Goal: Task Accomplishment & Management: Manage account settings

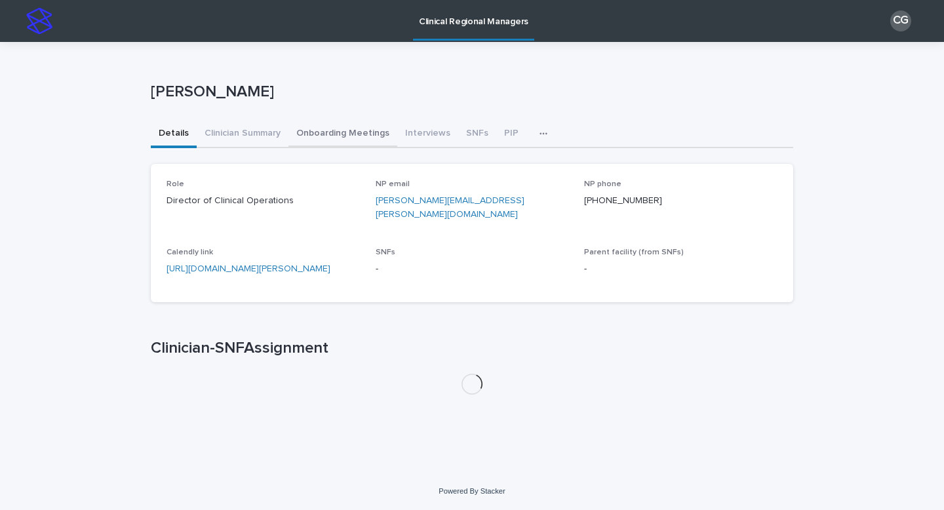
click at [374, 131] on button "Onboarding Meetings" at bounding box center [342, 135] width 109 height 28
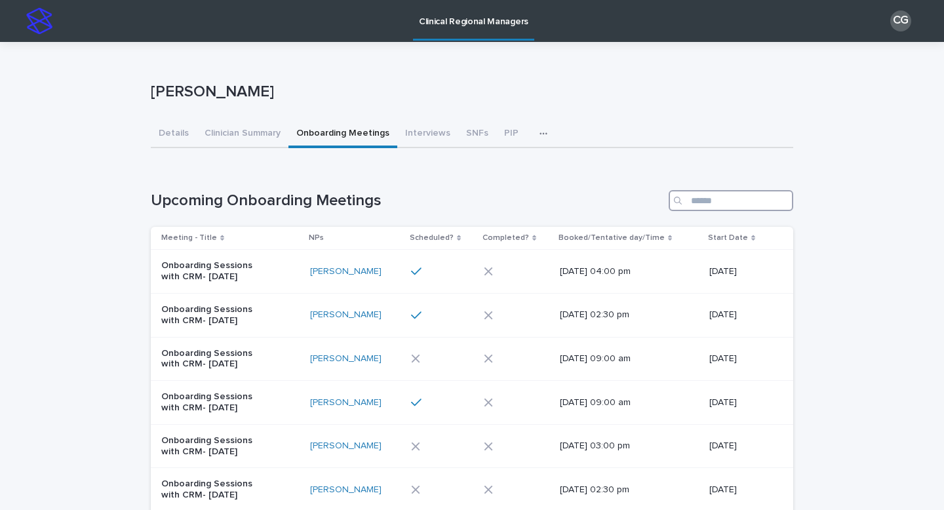
click at [732, 199] on input "Search" at bounding box center [731, 200] width 125 height 21
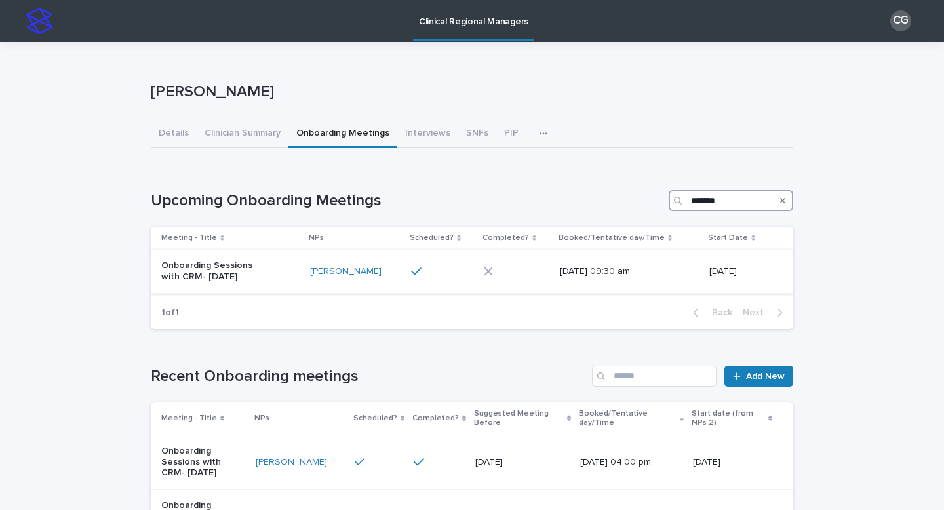
type input "*******"
click at [523, 276] on div at bounding box center [517, 272] width 66 height 20
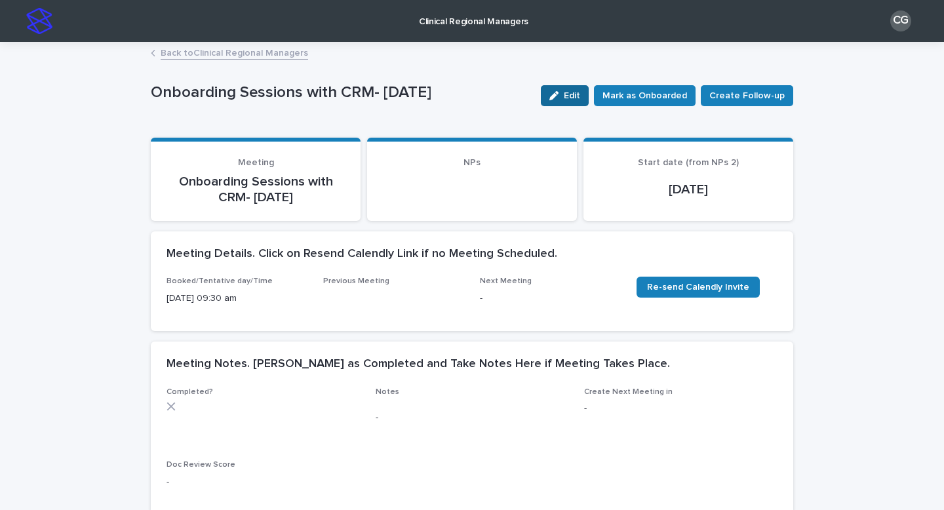
click at [588, 100] on button "Edit" at bounding box center [565, 95] width 48 height 21
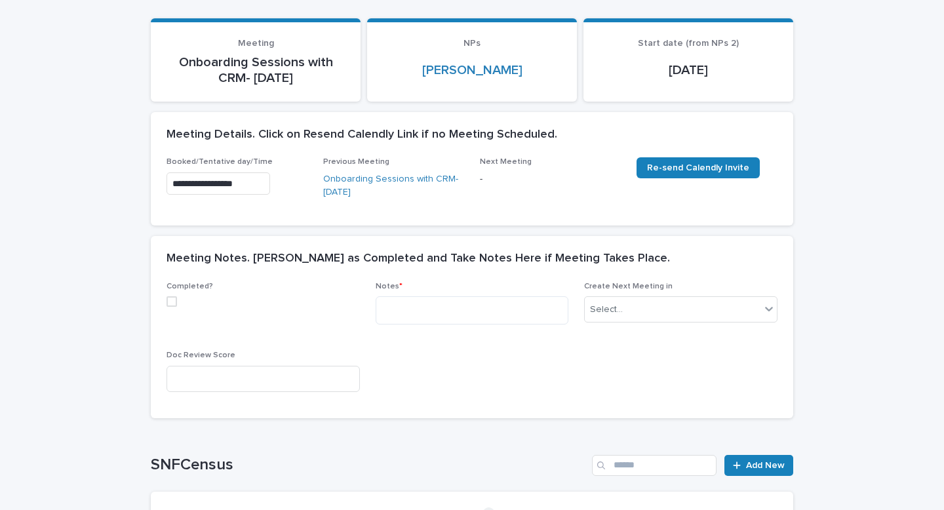
scroll to position [138, 0]
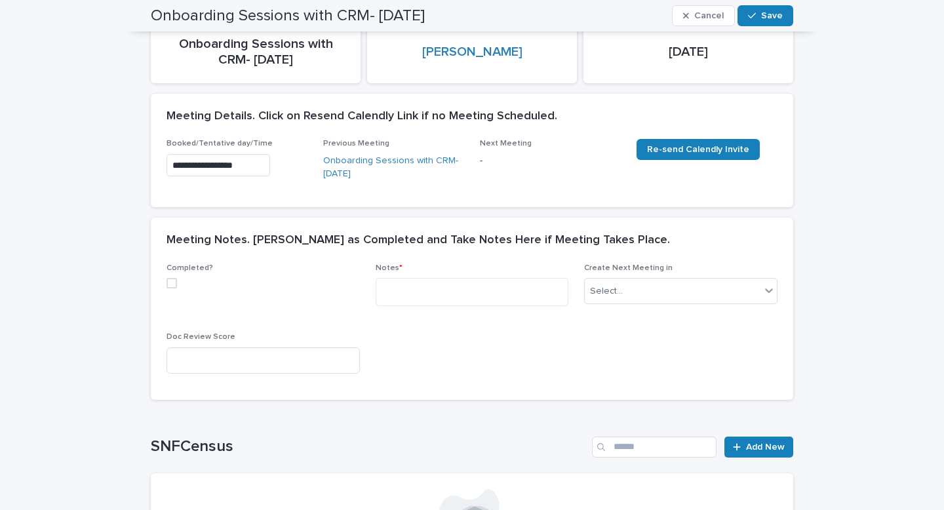
click at [174, 280] on span at bounding box center [172, 283] width 10 height 10
click at [401, 289] on textarea at bounding box center [472, 292] width 193 height 28
paste textarea "**********"
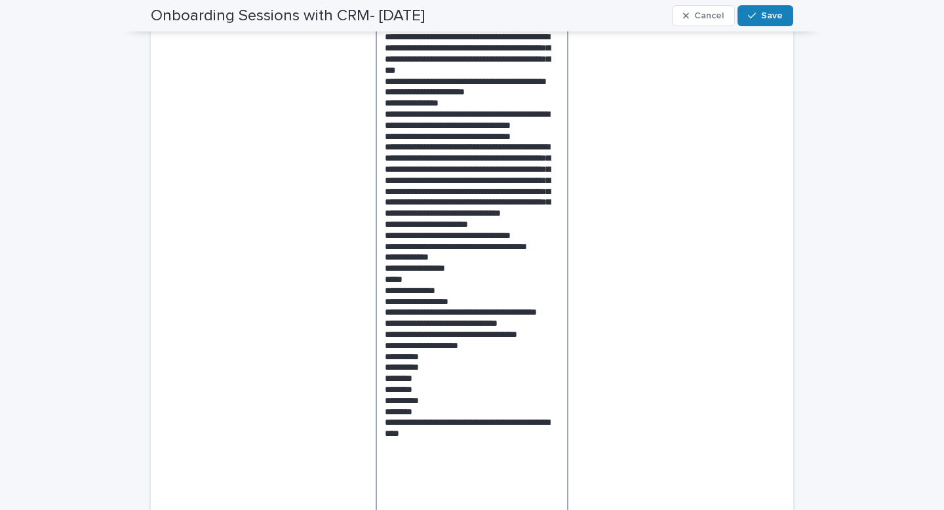
scroll to position [702, 0]
drag, startPoint x: 446, startPoint y: 337, endPoint x: 376, endPoint y: 312, distance: 74.4
click at [376, 312] on textarea at bounding box center [472, 130] width 193 height 832
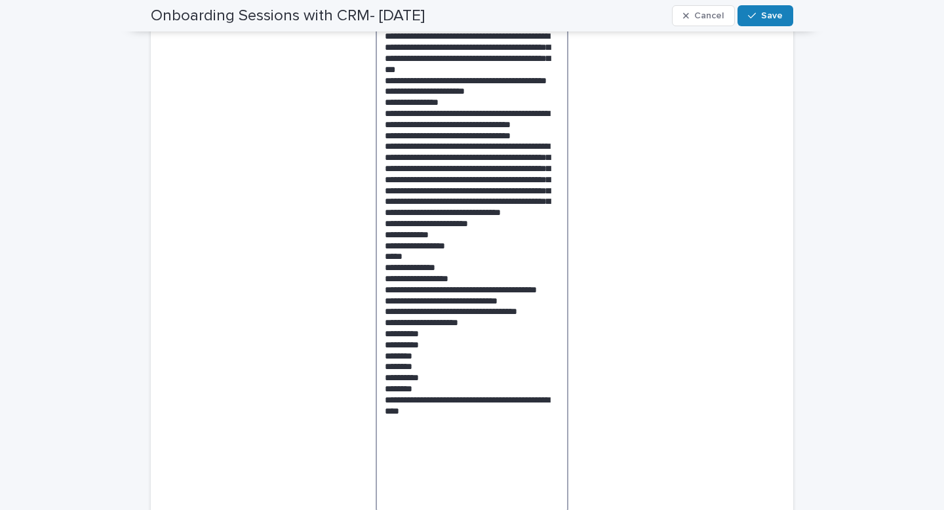
drag, startPoint x: 431, startPoint y: 335, endPoint x: 376, endPoint y: 325, distance: 55.4
click at [376, 325] on textarea at bounding box center [472, 113] width 193 height 799
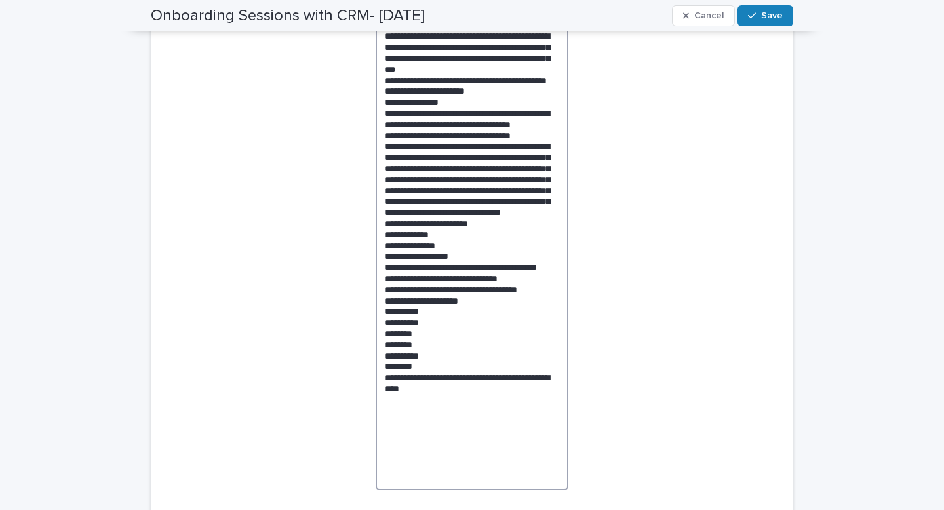
drag, startPoint x: 511, startPoint y: 363, endPoint x: 361, endPoint y: 336, distance: 151.9
click at [361, 336] on div "Completed? Notes * Create Next Meeting in Select... Doc Review Score" at bounding box center [472, 133] width 611 height 869
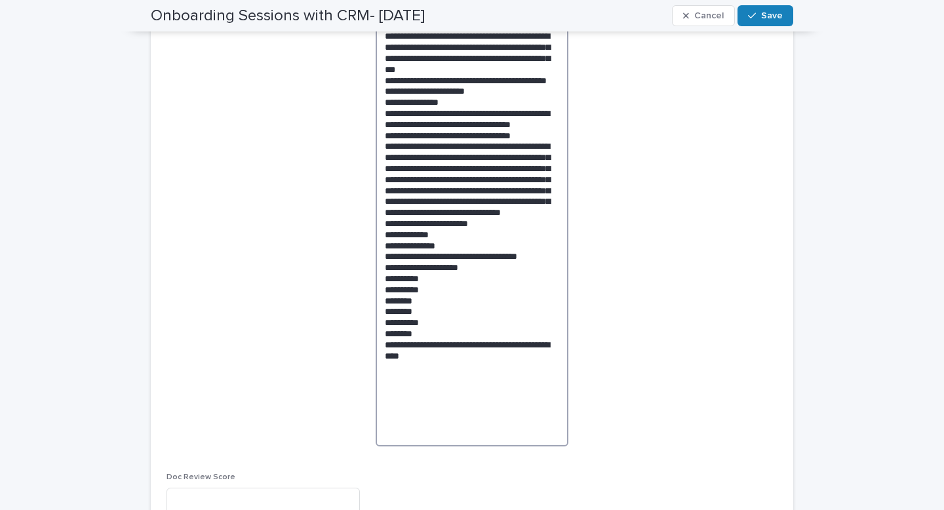
drag, startPoint x: 444, startPoint y: 407, endPoint x: 382, endPoint y: 358, distance: 78.8
click at [382, 358] on textarea at bounding box center [472, 80] width 193 height 733
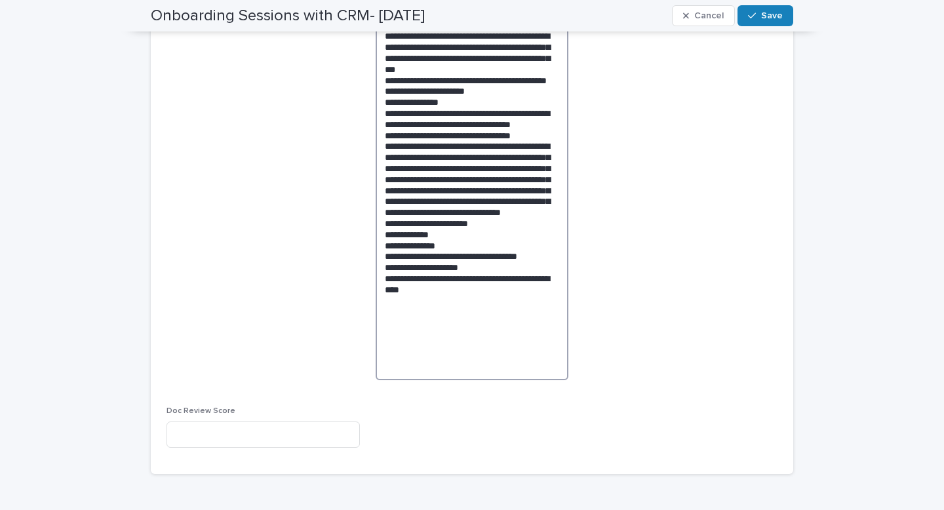
click at [452, 367] on textarea at bounding box center [472, 47] width 193 height 667
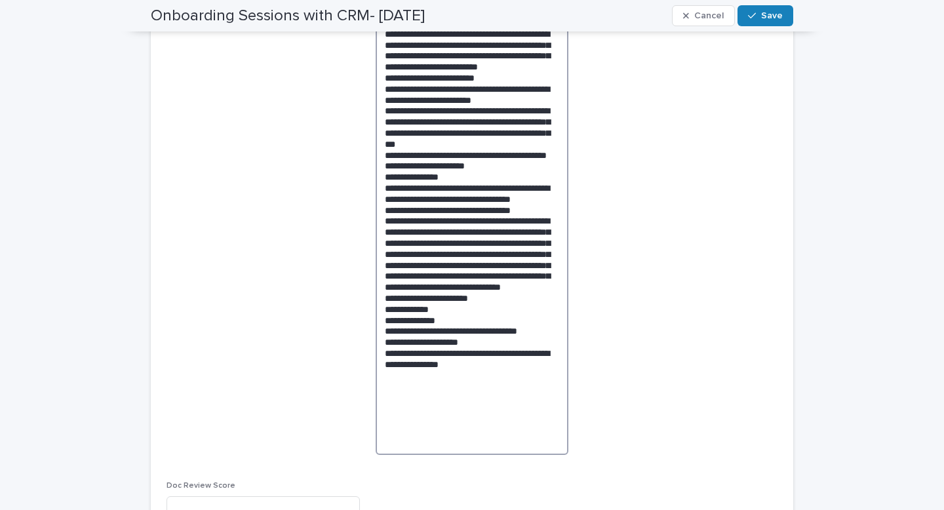
scroll to position [623, 0]
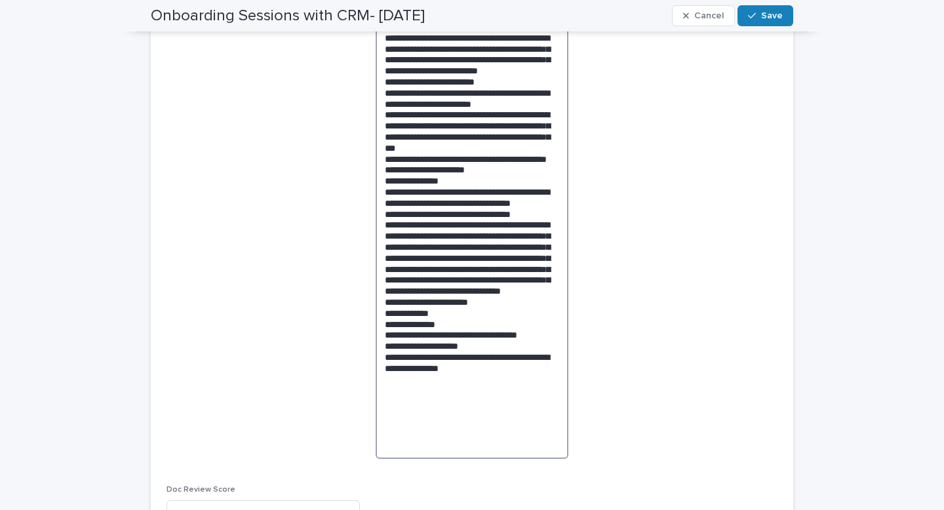
drag, startPoint x: 412, startPoint y: 204, endPoint x: 458, endPoint y: 189, distance: 48.9
click at [458, 189] on textarea at bounding box center [472, 125] width 193 height 667
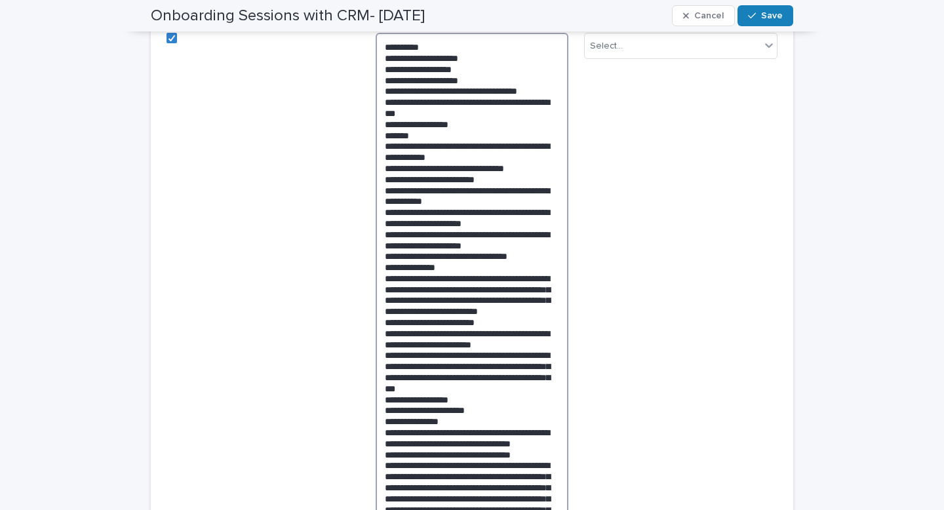
scroll to position [374, 0]
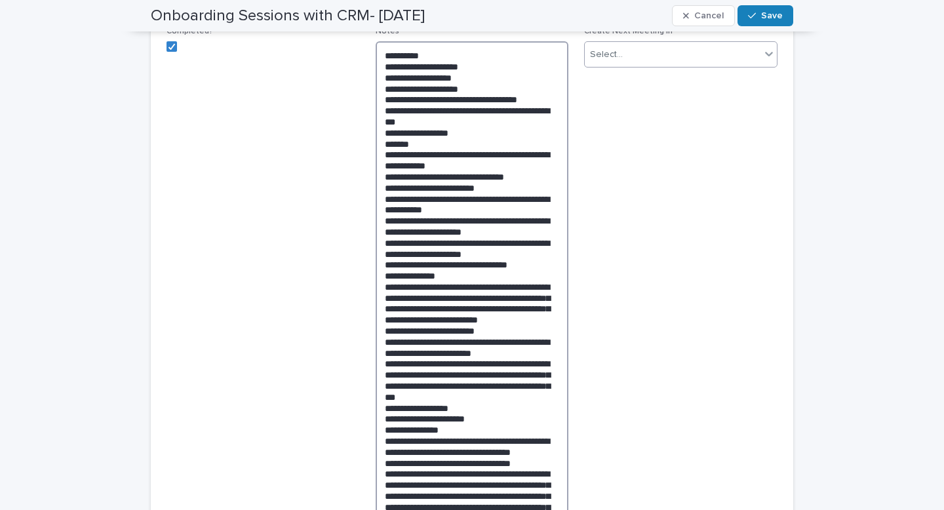
type textarea "**********"
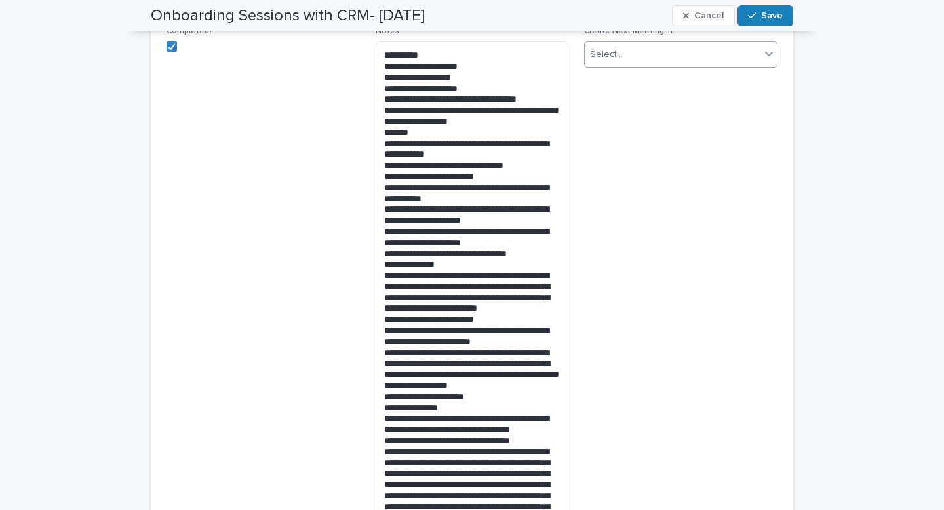
click at [604, 50] on div "Select..." at bounding box center [606, 55] width 33 height 14
click at [625, 151] on div "1 Week" at bounding box center [681, 148] width 192 height 23
click at [760, 20] on button "Save" at bounding box center [766, 15] width 56 height 21
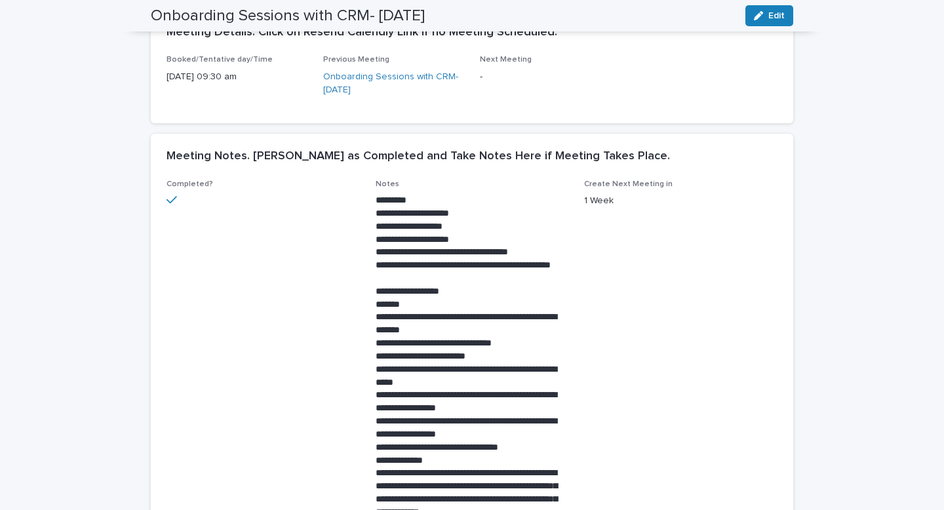
scroll to position [0, 0]
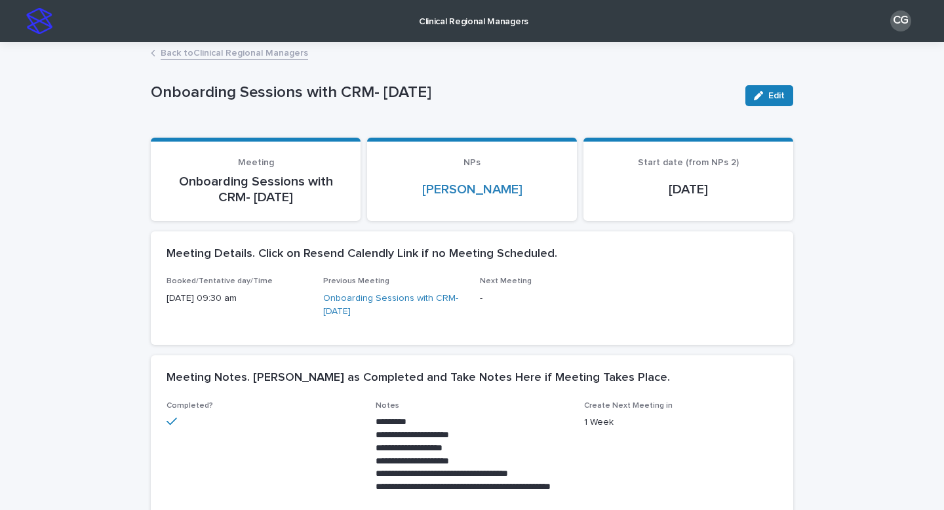
click at [240, 52] on link "Back to Clinical Regional Managers" at bounding box center [235, 52] width 148 height 15
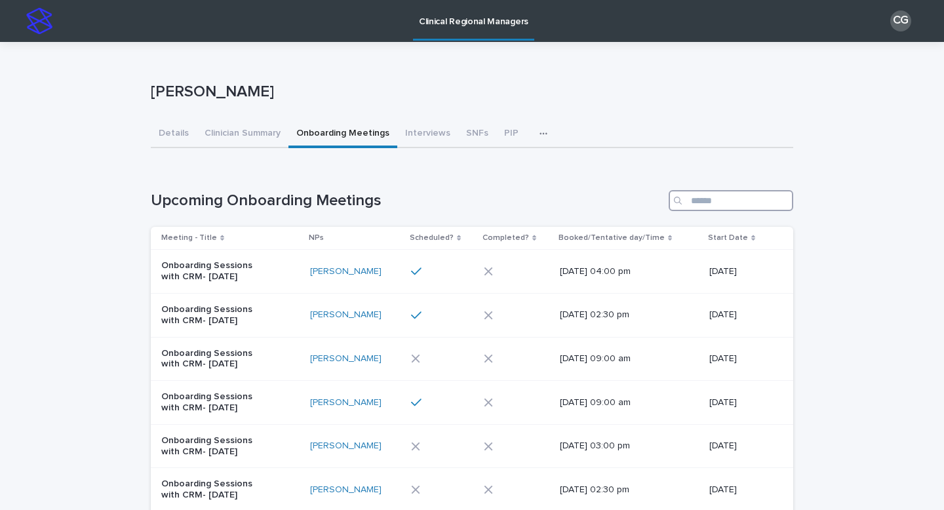
click at [724, 198] on input "Search" at bounding box center [731, 200] width 125 height 21
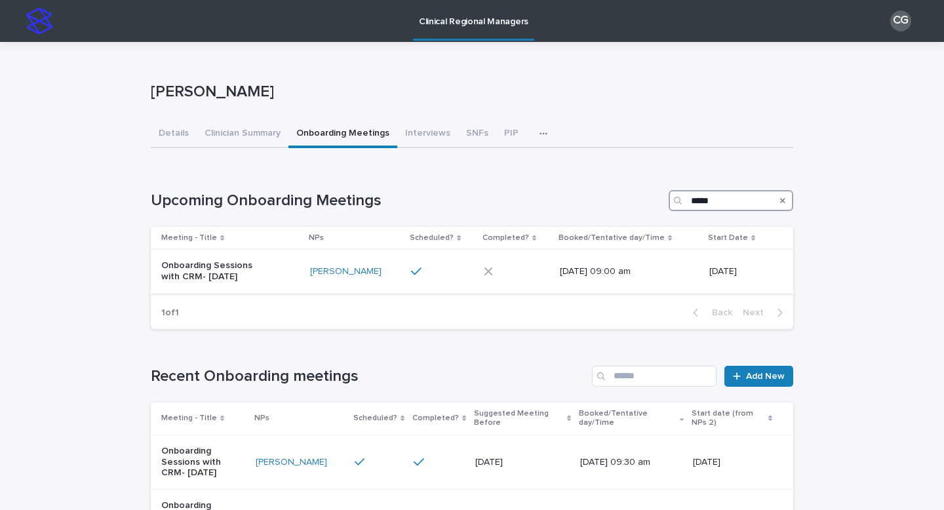
type input "*****"
click at [298, 280] on div "Onboarding Sessions with CRM- [DATE]" at bounding box center [230, 271] width 138 height 33
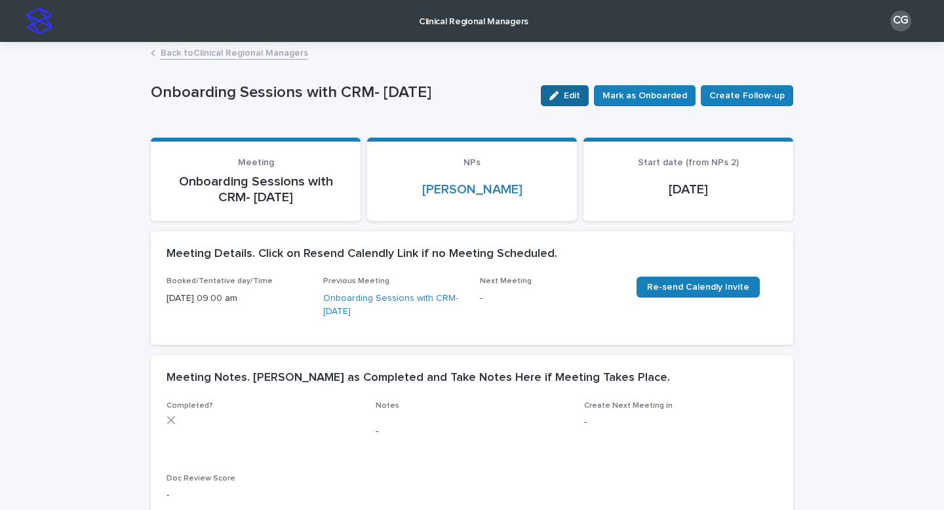
click at [559, 102] on button "Edit" at bounding box center [565, 95] width 48 height 21
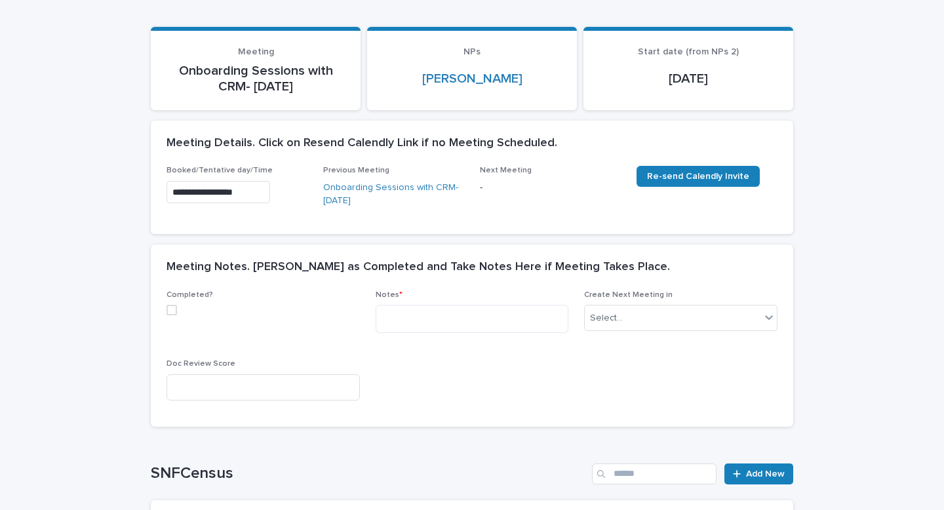
scroll to position [143, 0]
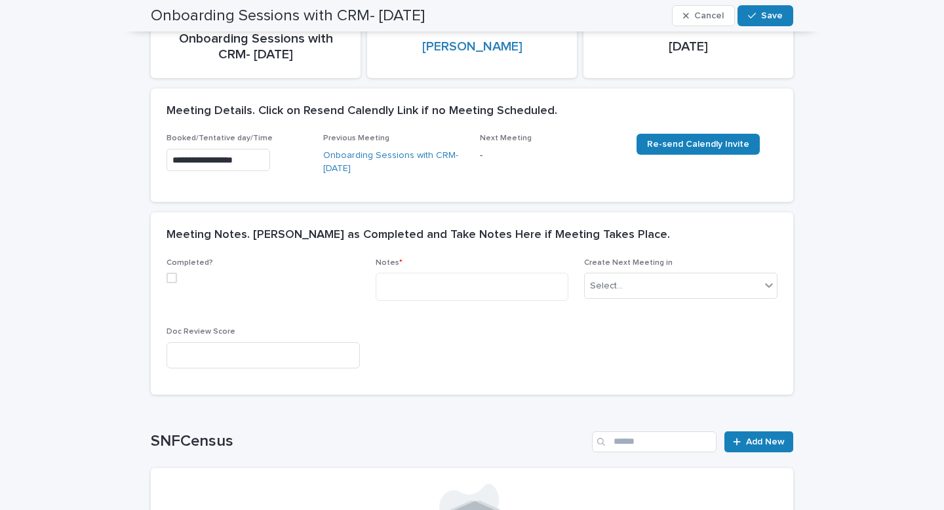
click at [172, 278] on span at bounding box center [172, 278] width 10 height 10
click at [420, 279] on textarea at bounding box center [472, 287] width 193 height 28
paste textarea "**********"
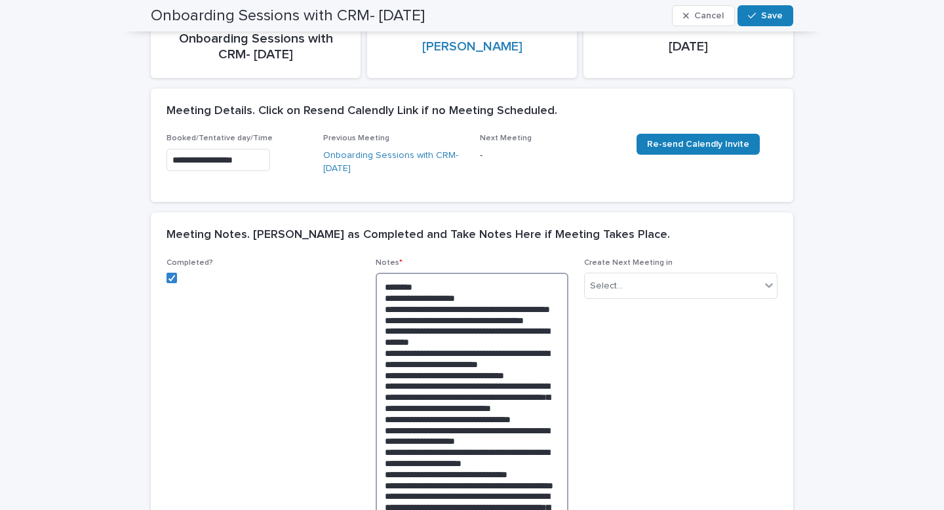
scroll to position [640, 0]
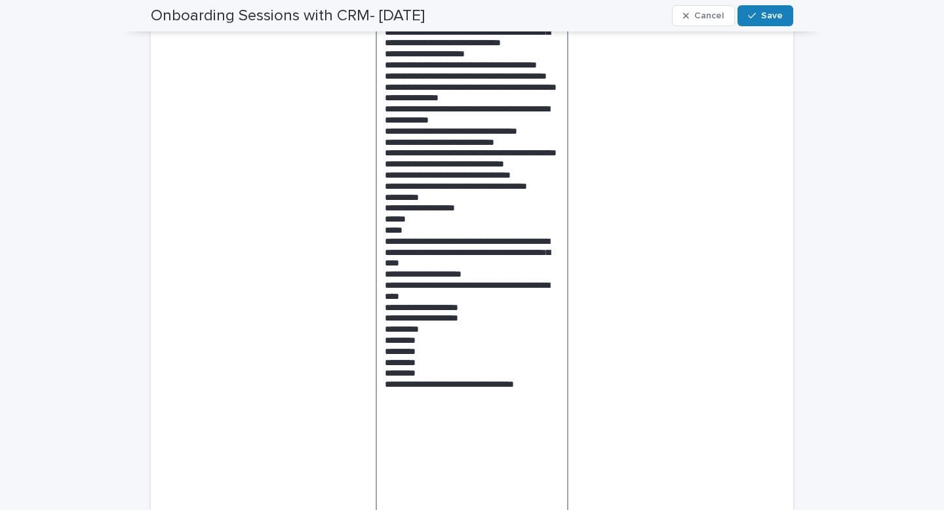
drag, startPoint x: 443, startPoint y: 309, endPoint x: 382, endPoint y: 289, distance: 64.9
click at [382, 289] on textarea at bounding box center [472, 147] width 193 height 744
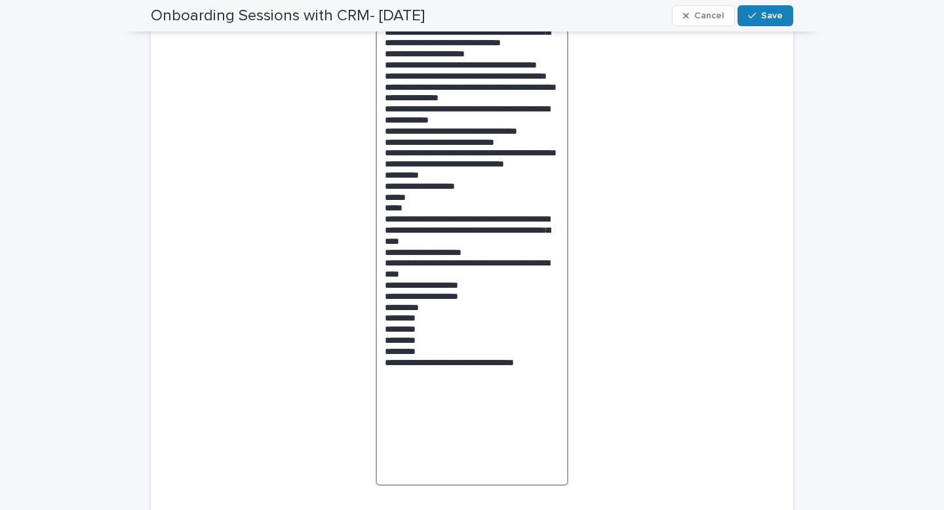
click at [435, 288] on textarea at bounding box center [472, 130] width 193 height 711
drag, startPoint x: 431, startPoint y: 319, endPoint x: 385, endPoint y: 305, distance: 48.1
click at [385, 305] on textarea at bounding box center [472, 130] width 193 height 711
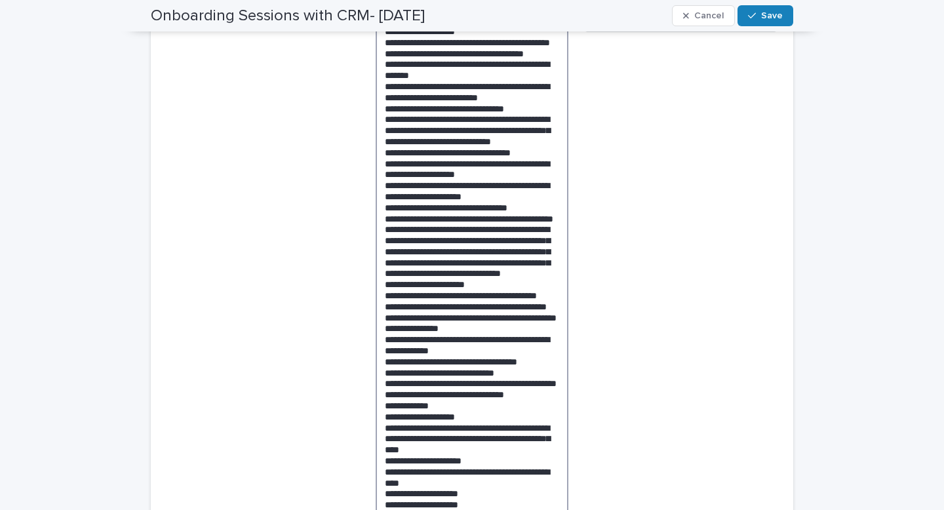
scroll to position [408, 0]
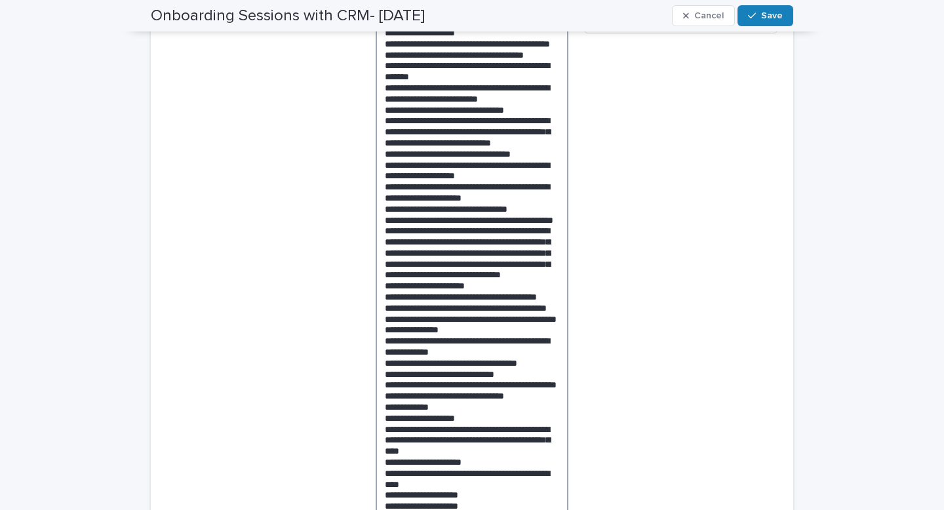
drag, startPoint x: 420, startPoint y: 393, endPoint x: 458, endPoint y: 380, distance: 40.2
click at [458, 380] on textarea at bounding box center [472, 351] width 193 height 689
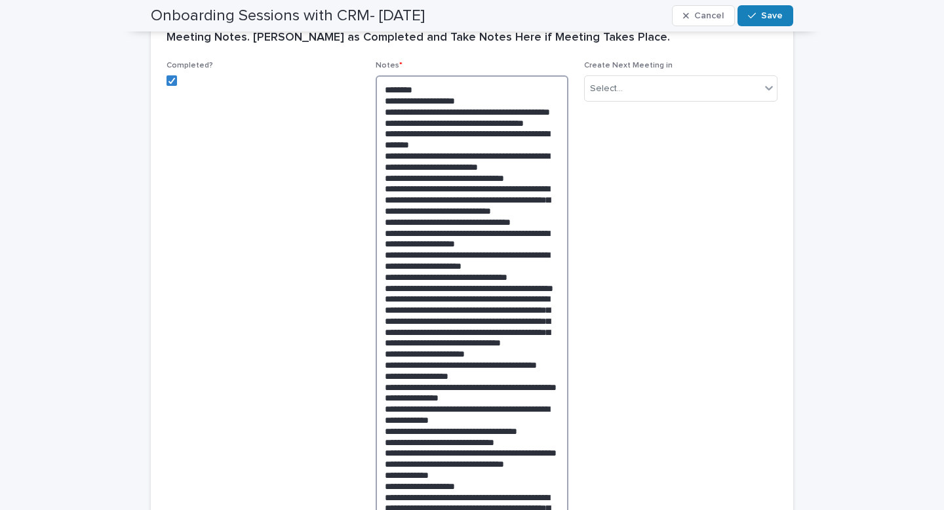
scroll to position [346, 0]
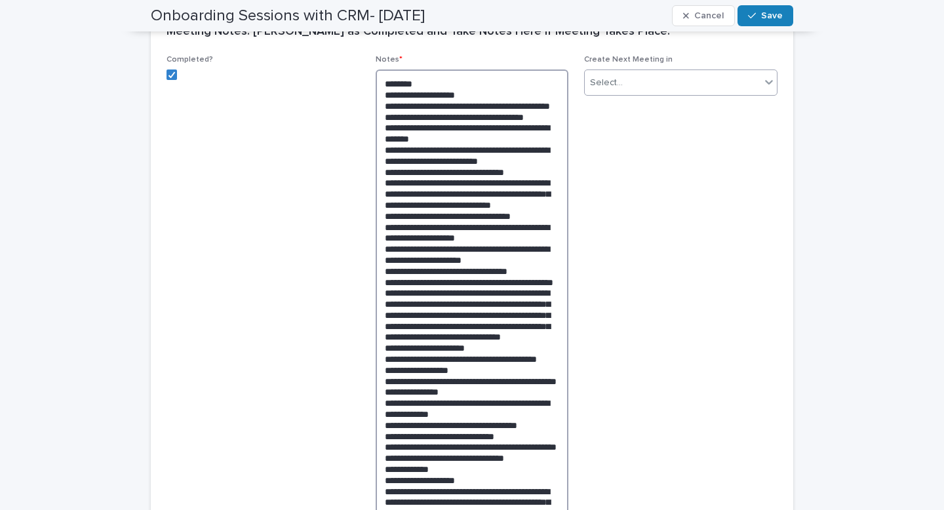
type textarea "**********"
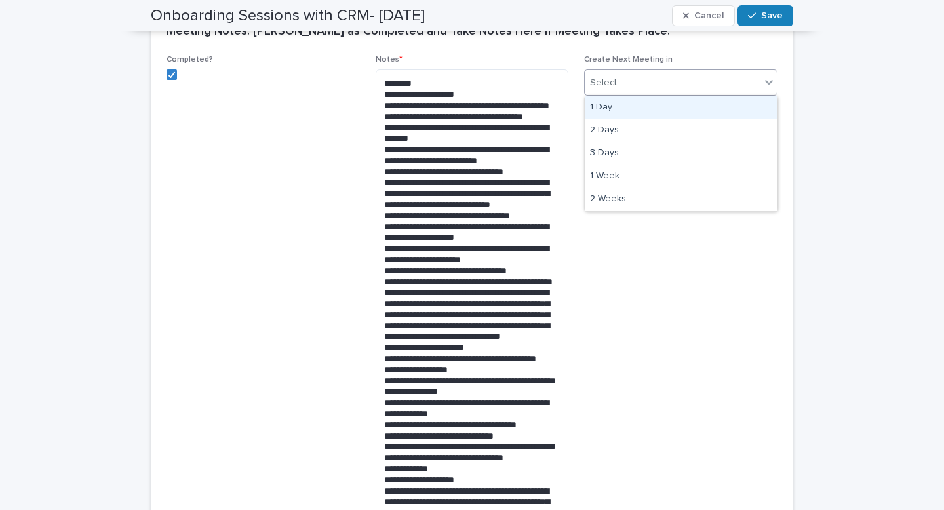
click at [637, 81] on div "Select..." at bounding box center [673, 83] width 176 height 22
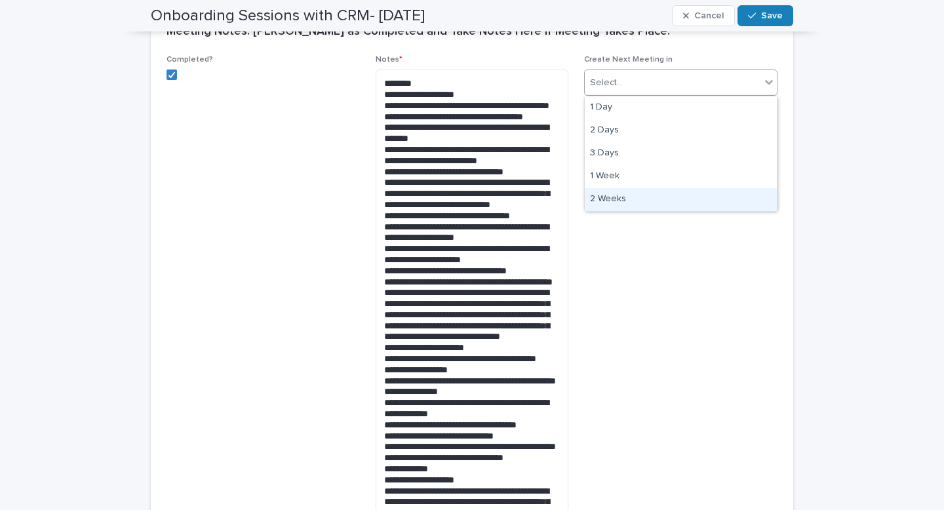
click at [620, 196] on div "2 Weeks" at bounding box center [681, 199] width 192 height 23
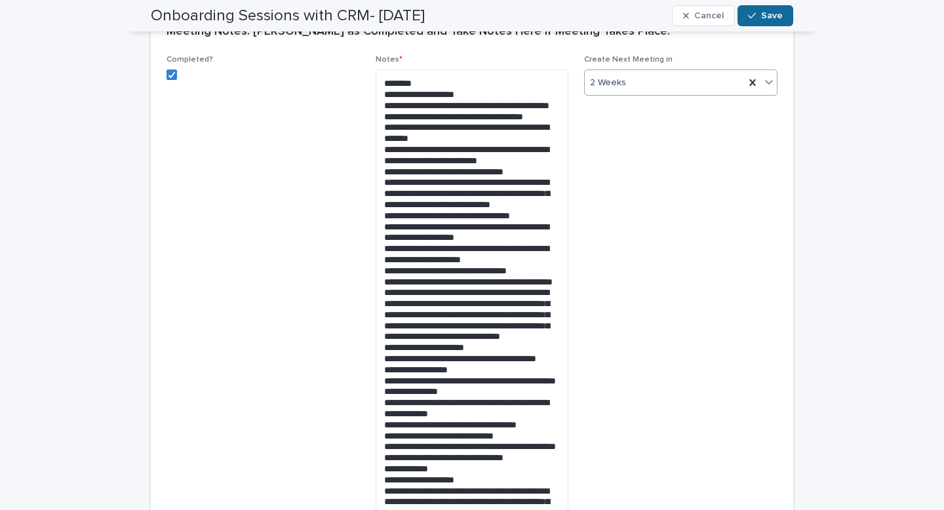
click at [754, 16] on icon "button" at bounding box center [752, 16] width 8 height 6
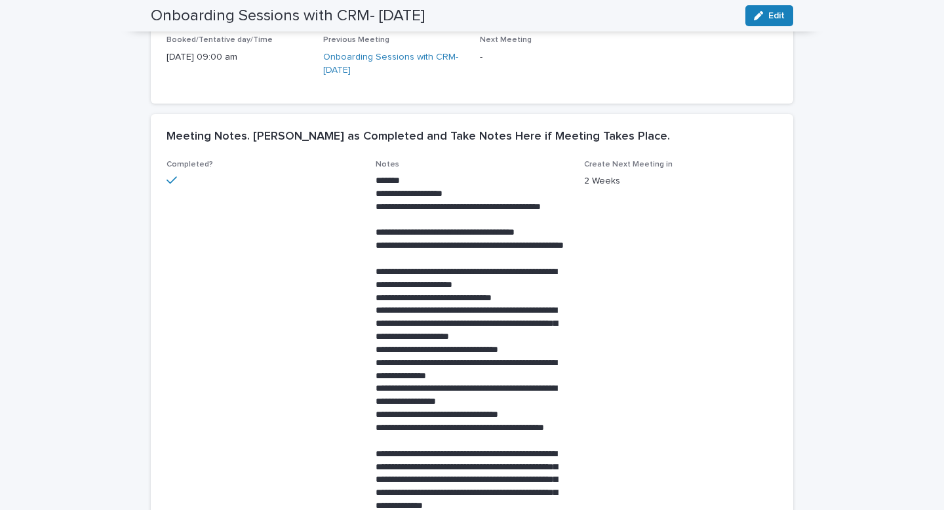
scroll to position [0, 0]
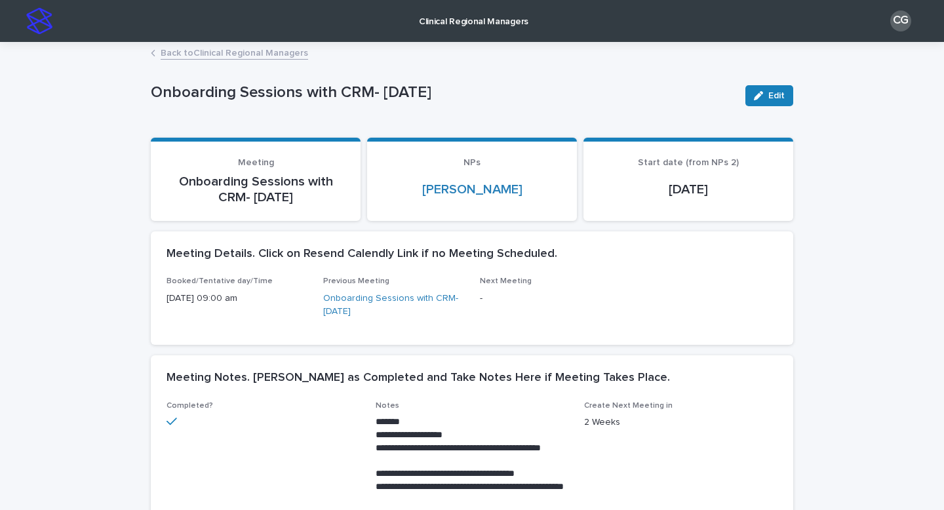
click at [226, 62] on div "Back to Clinical Regional Managers" at bounding box center [472, 54] width 656 height 18
click at [224, 52] on link "Back to Clinical Regional Managers" at bounding box center [235, 52] width 148 height 15
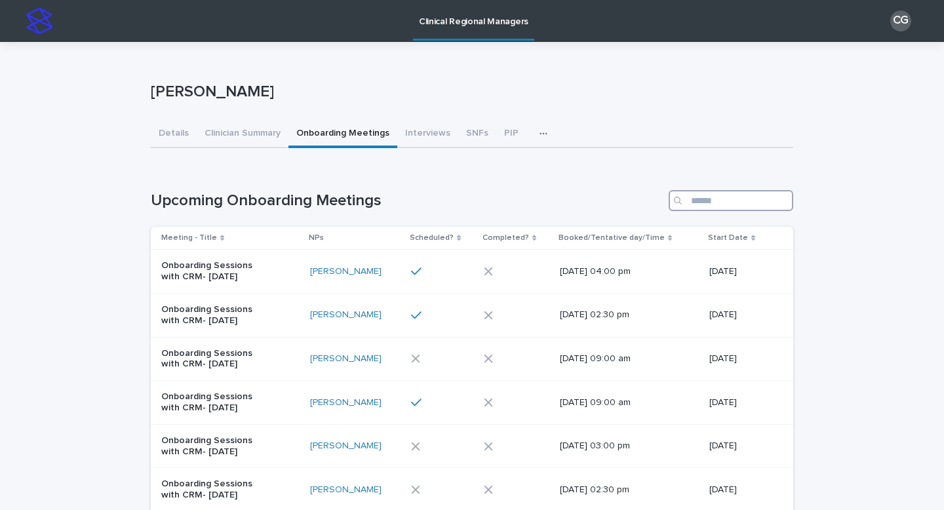
click at [722, 201] on input "Search" at bounding box center [731, 200] width 125 height 21
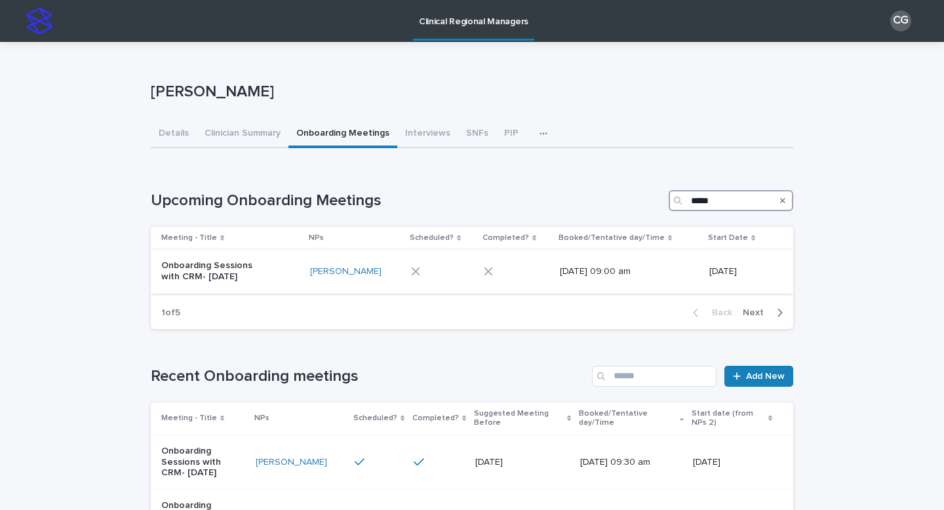
type input "*****"
click at [456, 275] on div at bounding box center [438, 271] width 54 height 9
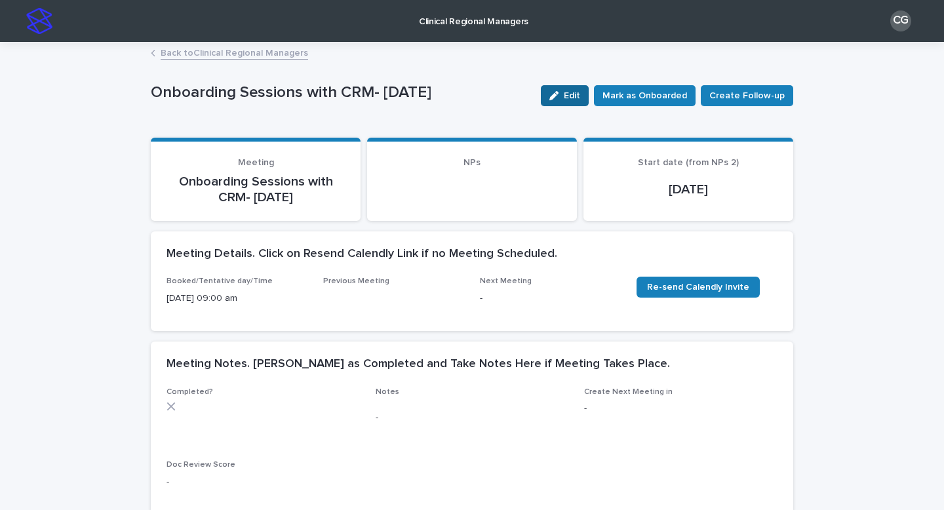
click at [577, 96] on span "Edit" at bounding box center [572, 95] width 16 height 9
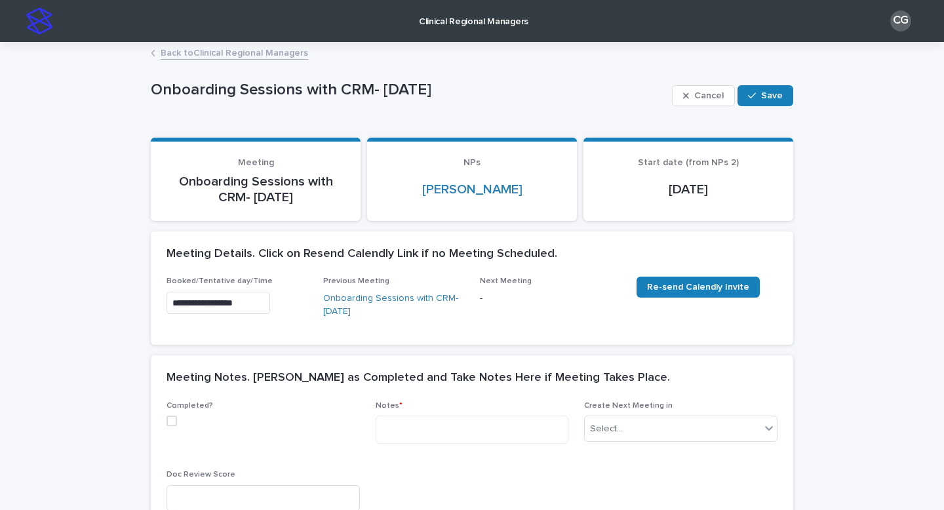
click at [223, 309] on input "**********" at bounding box center [219, 303] width 104 height 23
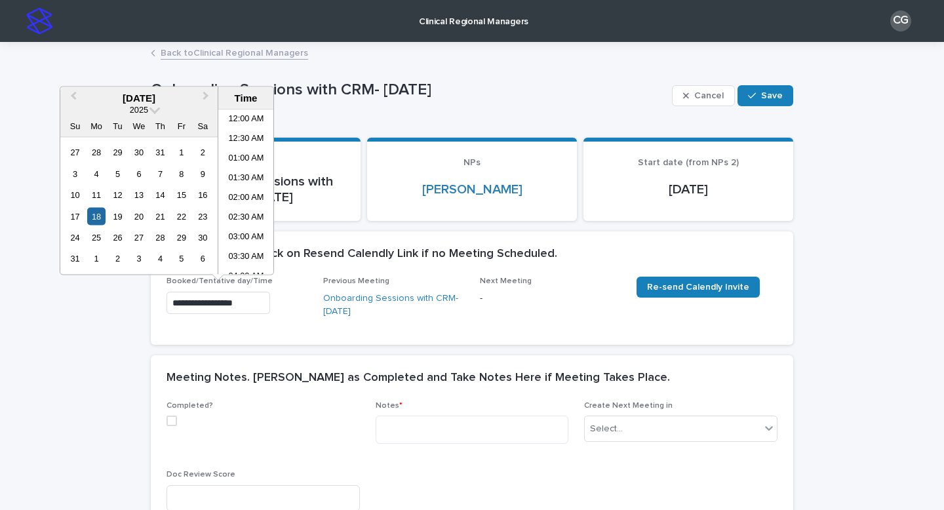
scroll to position [281, 0]
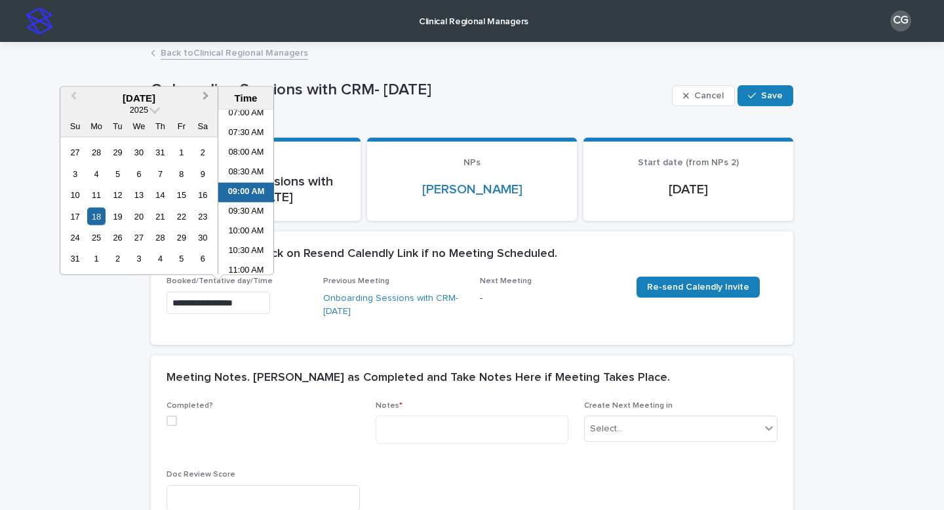
click at [209, 98] on button "Next Month" at bounding box center [207, 99] width 21 height 21
click at [186, 167] on div "12" at bounding box center [181, 174] width 18 height 18
type input "**********"
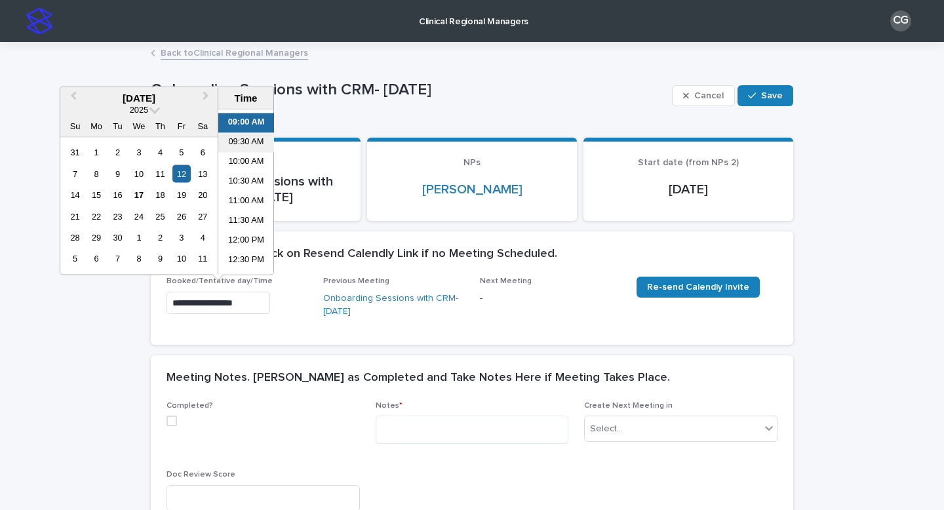
scroll to position [358, 0]
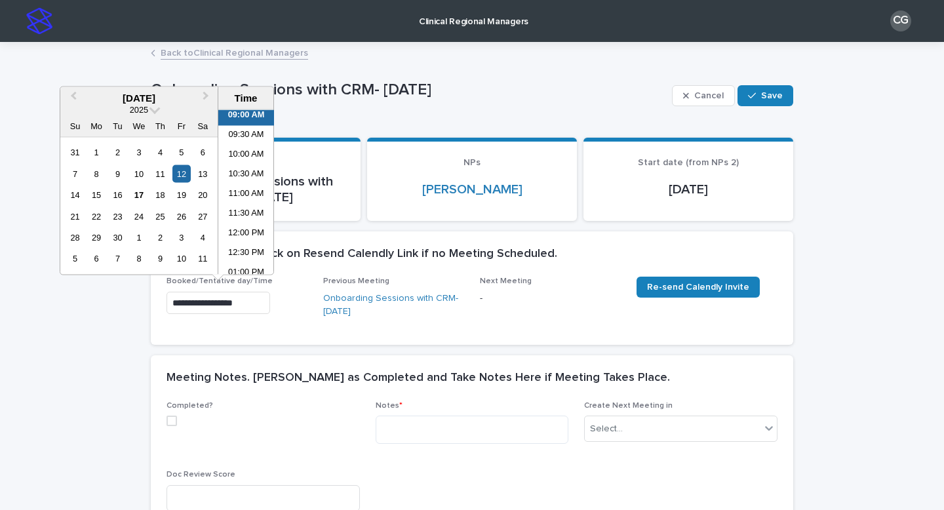
click at [172, 422] on span at bounding box center [172, 421] width 10 height 10
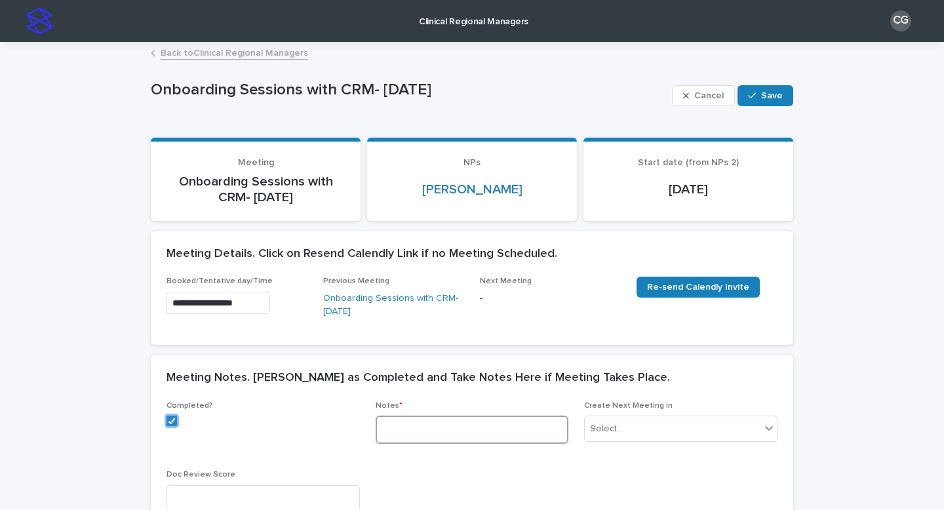
click at [403, 429] on textarea at bounding box center [472, 430] width 193 height 28
paste textarea "**********"
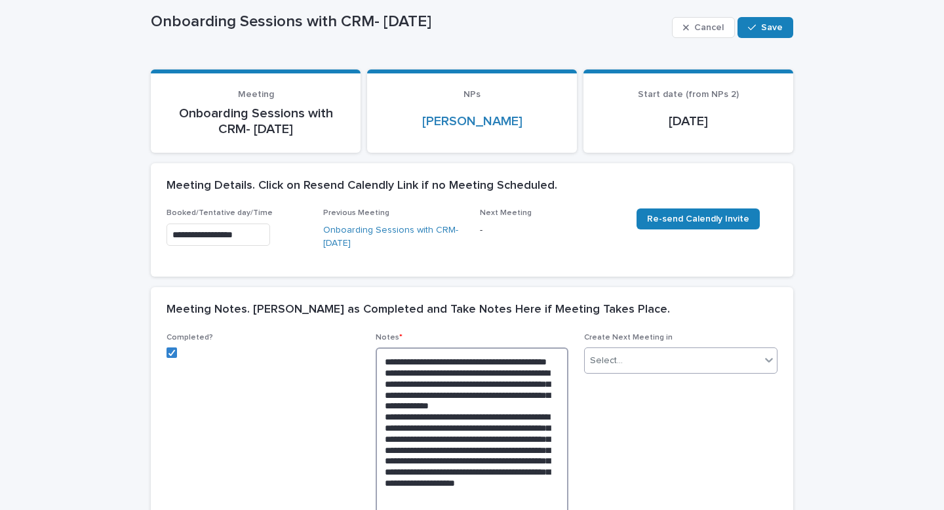
type textarea "**********"
click at [719, 351] on div "Select..." at bounding box center [673, 361] width 176 height 22
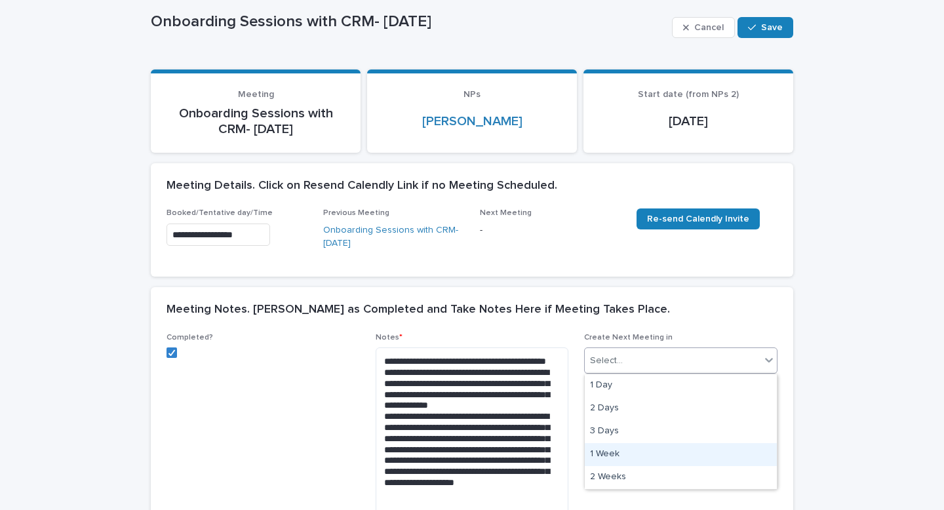
click at [672, 449] on div "1 Week" at bounding box center [681, 454] width 192 height 23
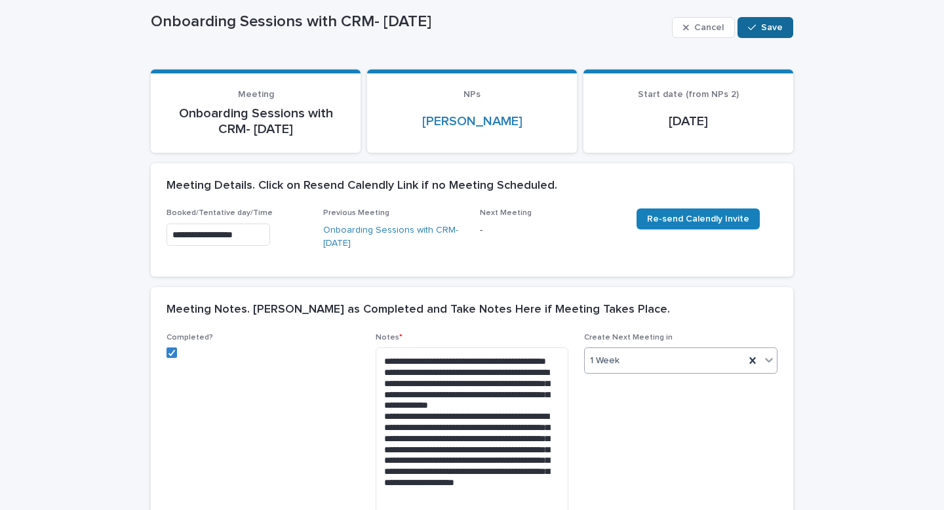
click at [752, 30] on icon "button" at bounding box center [752, 27] width 8 height 9
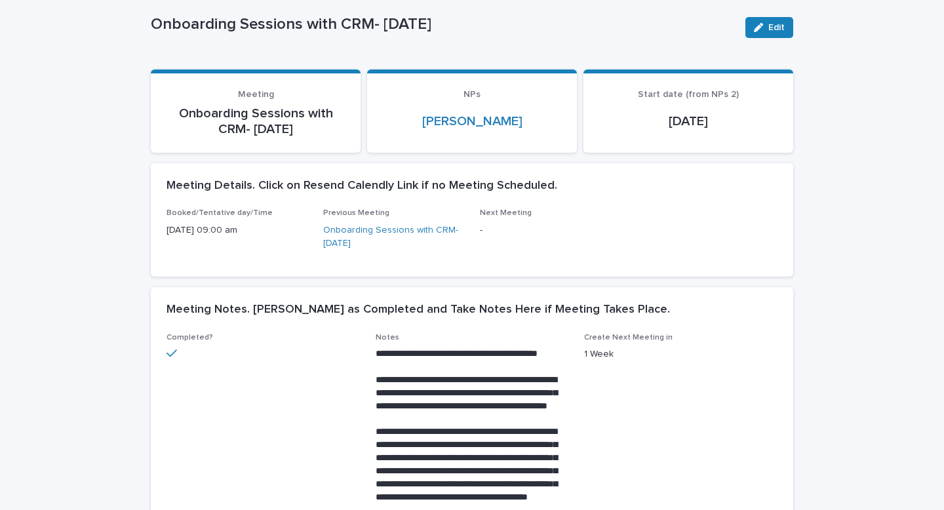
scroll to position [0, 0]
